Goal: Task Accomplishment & Management: Manage account settings

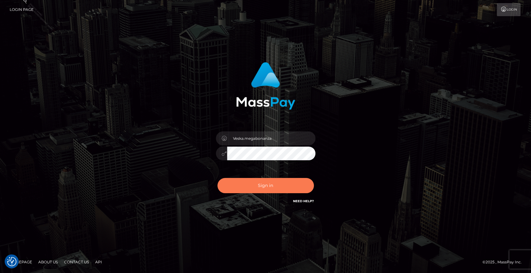
click at [264, 191] on button "Sign in" at bounding box center [265, 185] width 96 height 15
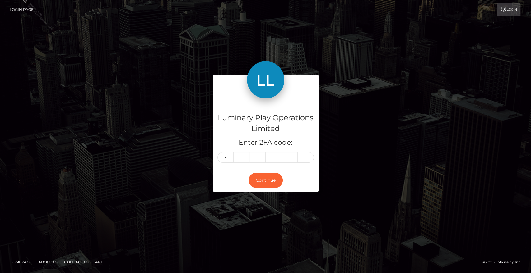
type input "3"
type input "0"
type input "3"
type input "9"
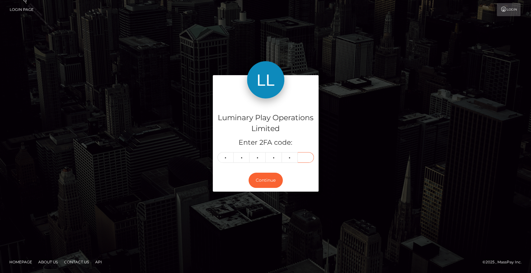
type input "6"
